Goal: Transaction & Acquisition: Book appointment/travel/reservation

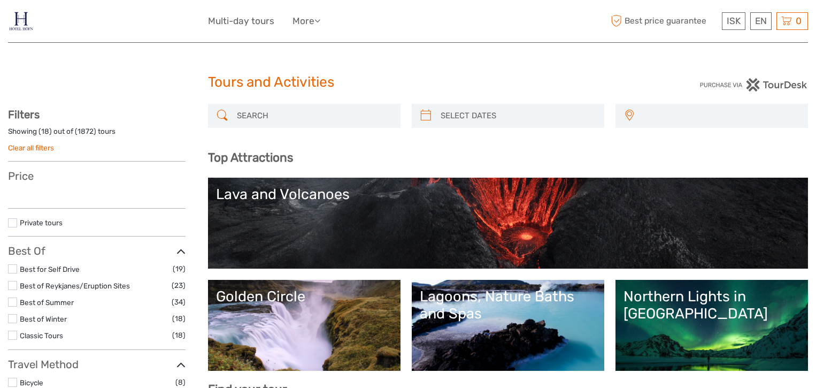
select select
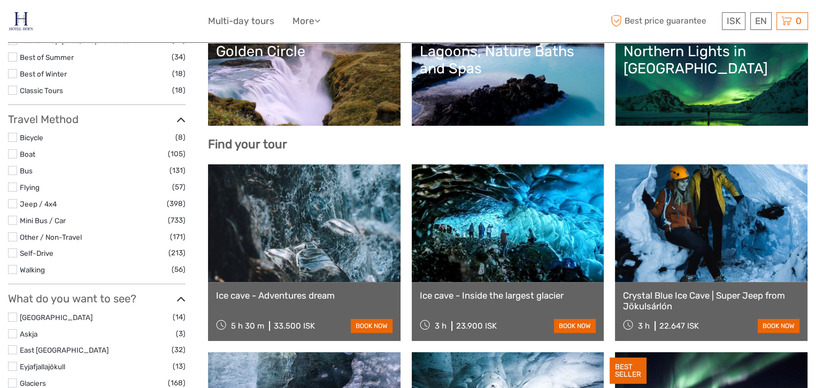
scroll to position [262, 0]
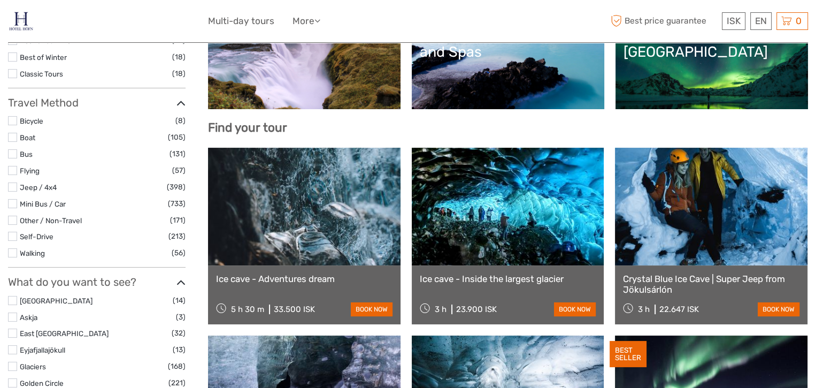
select select
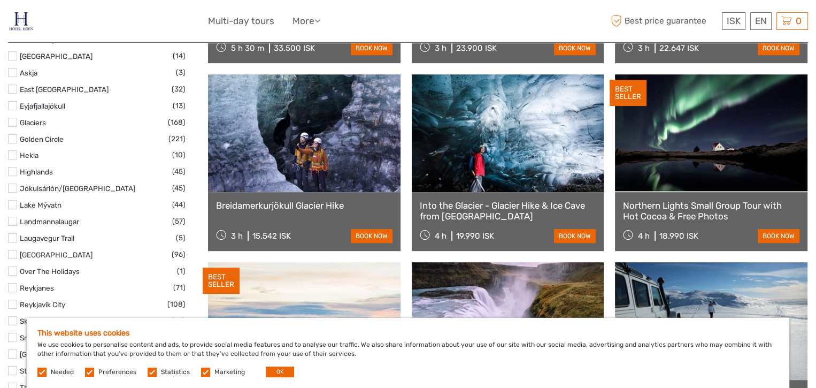
scroll to position [542, 0]
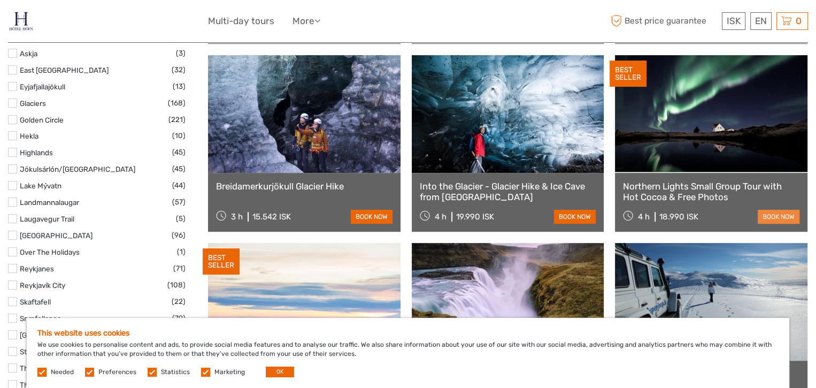
click at [780, 217] on link "book now" at bounding box center [779, 217] width 42 height 14
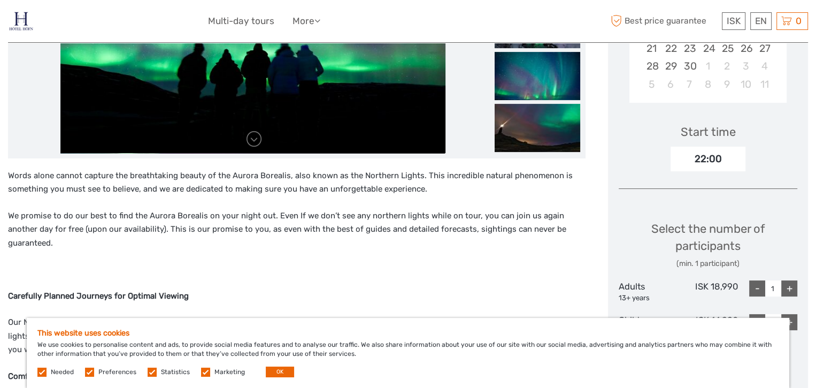
scroll to position [293, 0]
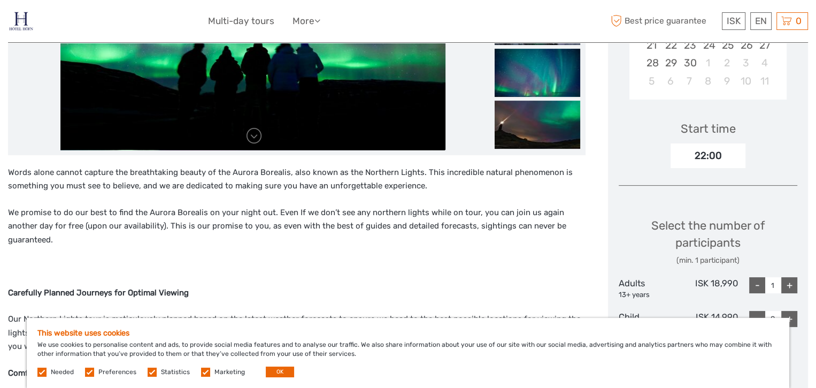
drag, startPoint x: 813, startPoint y: 75, endPoint x: 809, endPoint y: 92, distance: 17.1
